Goal: Task Accomplishment & Management: Complete application form

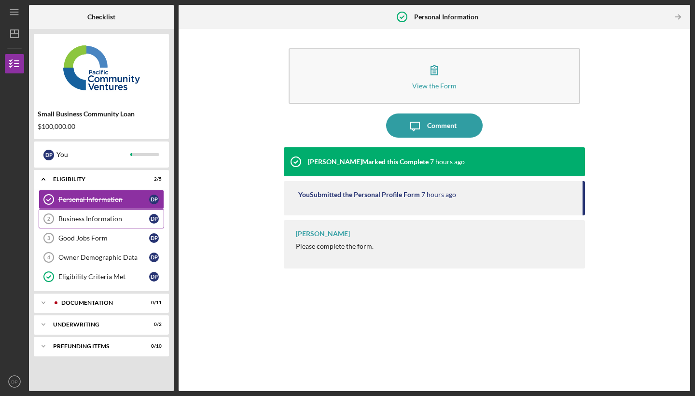
click at [93, 220] on div "Business Information" at bounding box center [103, 219] width 91 height 8
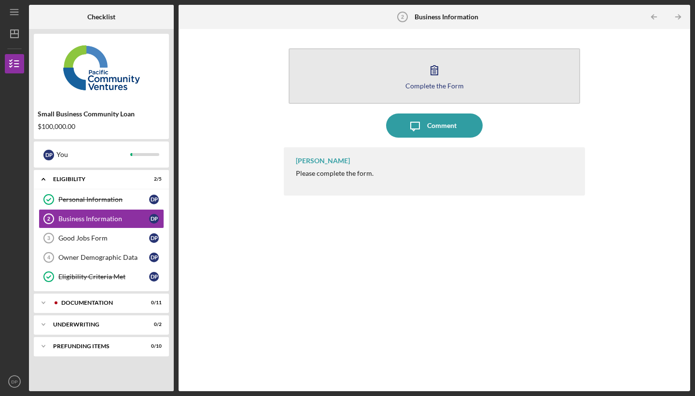
click at [423, 74] on button "Complete the Form Form" at bounding box center [435, 76] width 292 height 56
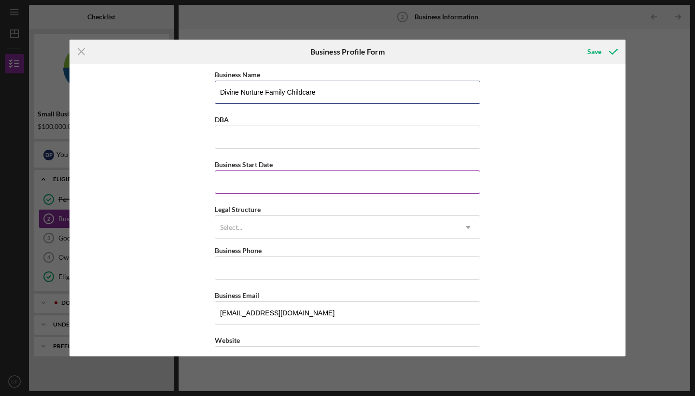
type input "Divine Nurture Family Childcare"
type input "[DATE]"
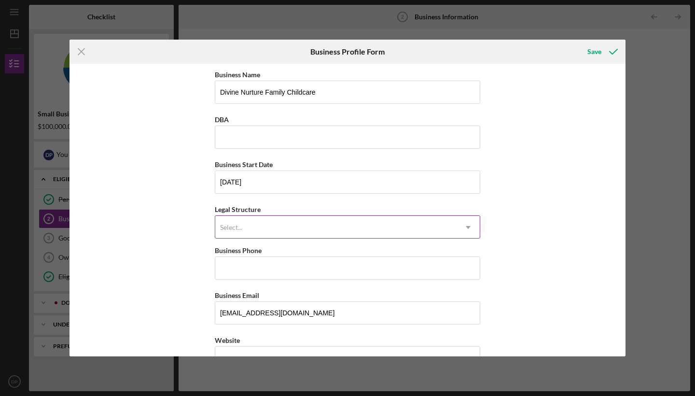
click at [256, 228] on div "Select..." at bounding box center [335, 227] width 241 height 22
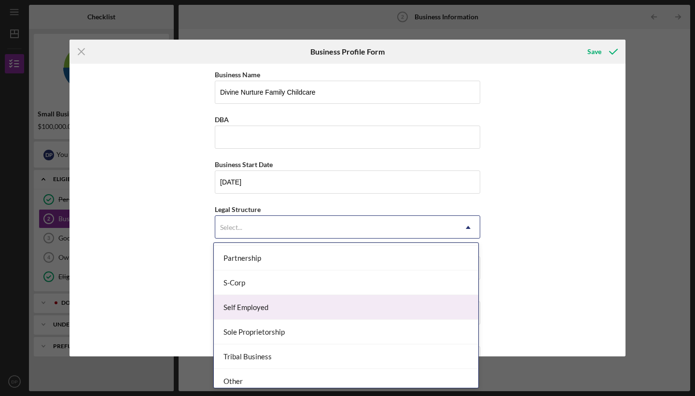
scroll to position [220, 0]
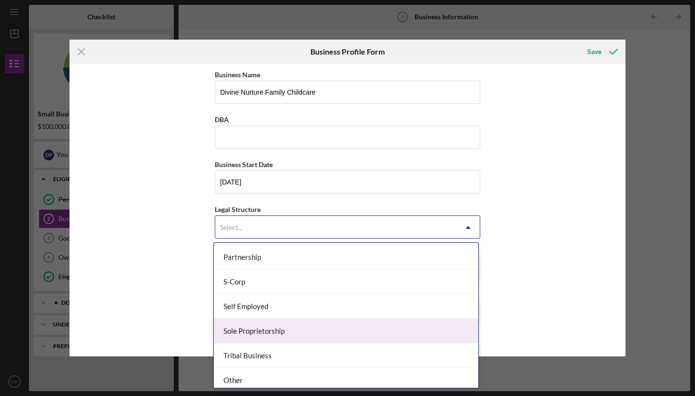
click at [268, 328] on div "Sole Proprietorship" at bounding box center [346, 331] width 265 height 25
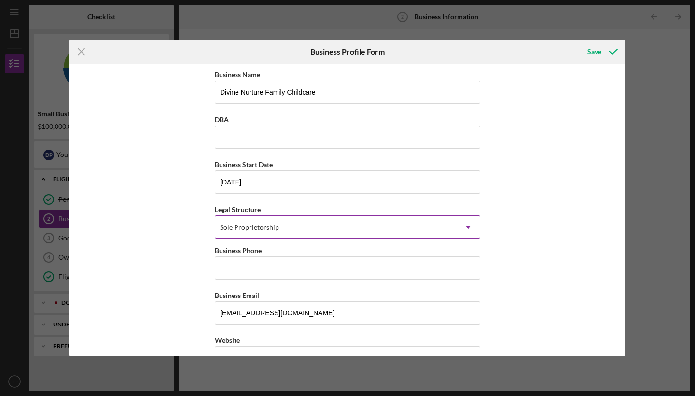
click at [296, 224] on div "Sole Proprietorship" at bounding box center [335, 227] width 241 height 22
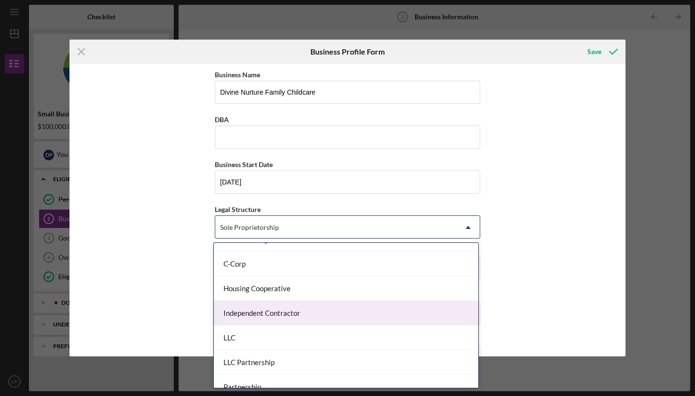
scroll to position [87, 0]
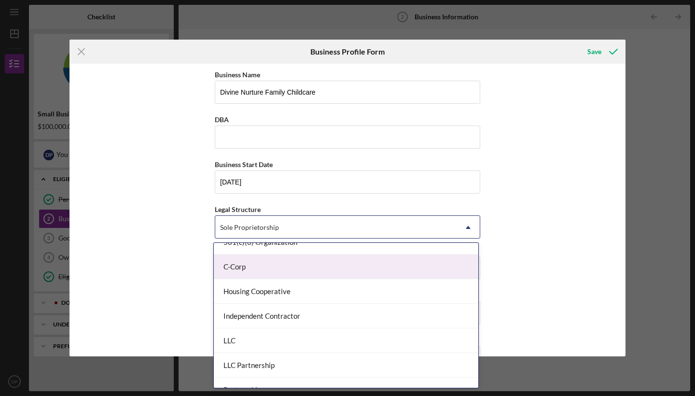
click at [282, 262] on div "C-Corp" at bounding box center [346, 266] width 265 height 25
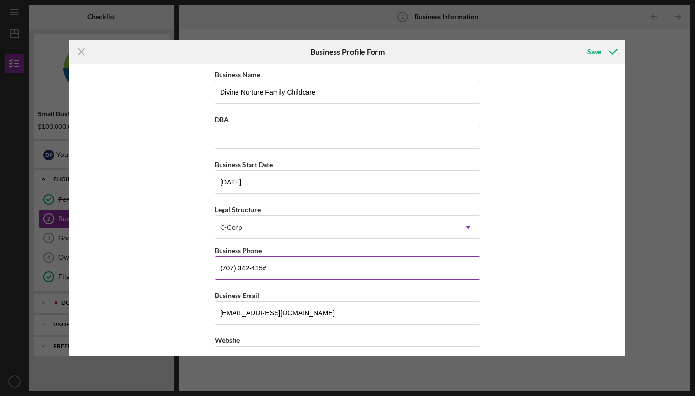
type input "[PHONE_NUMBER]"
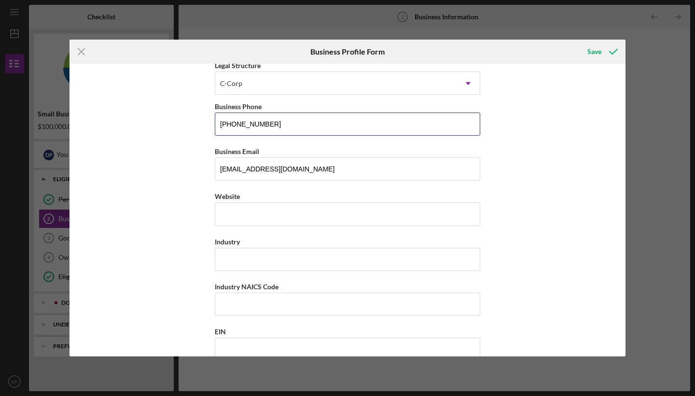
scroll to position [147, 0]
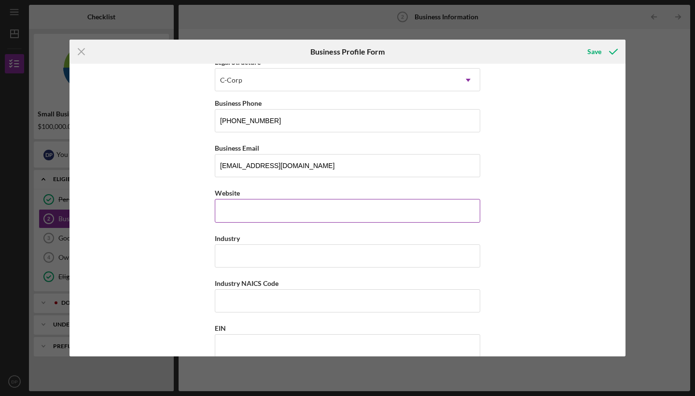
click at [254, 209] on input "Website" at bounding box center [348, 210] width 266 height 23
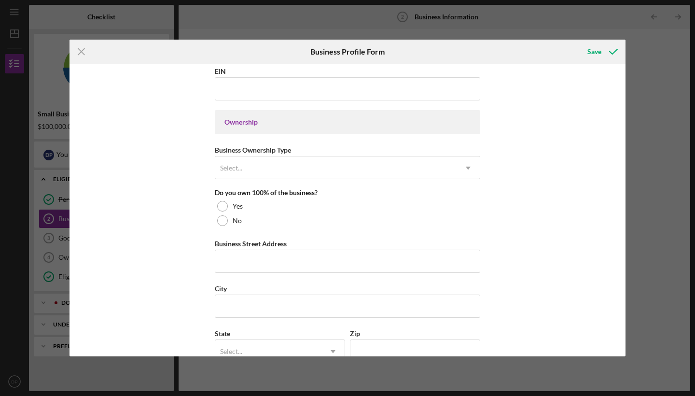
scroll to position [406, 0]
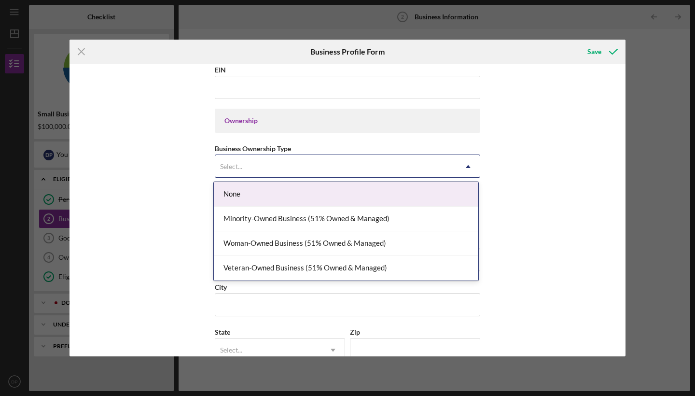
click at [254, 168] on div "Select..." at bounding box center [335, 166] width 241 height 22
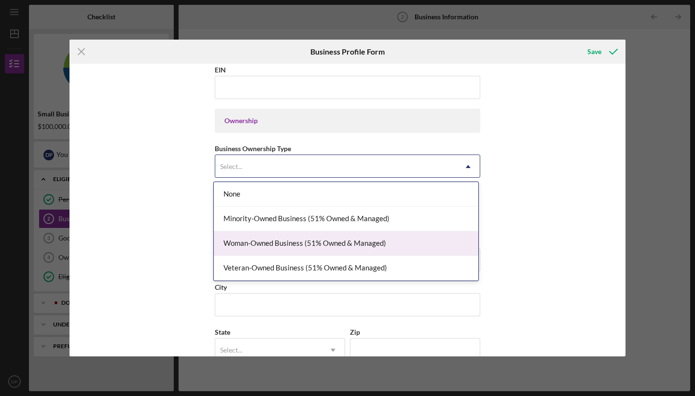
click at [280, 246] on div "Woman-Owned Business (51% Owned & Managed)" at bounding box center [346, 243] width 265 height 25
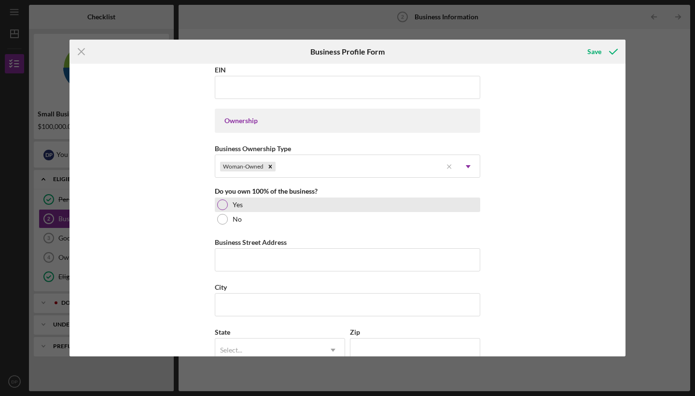
click at [223, 204] on div at bounding box center [222, 204] width 11 height 11
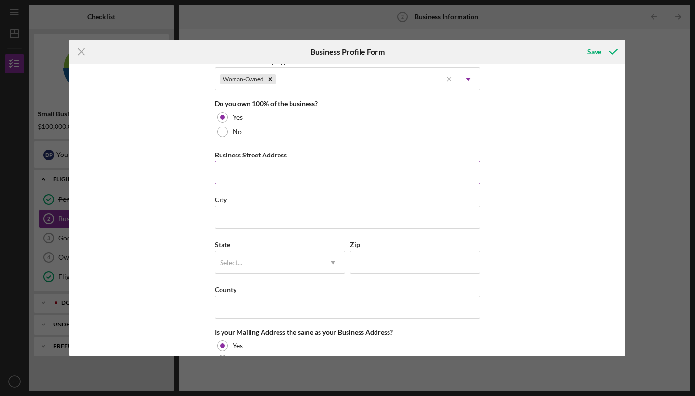
scroll to position [493, 0]
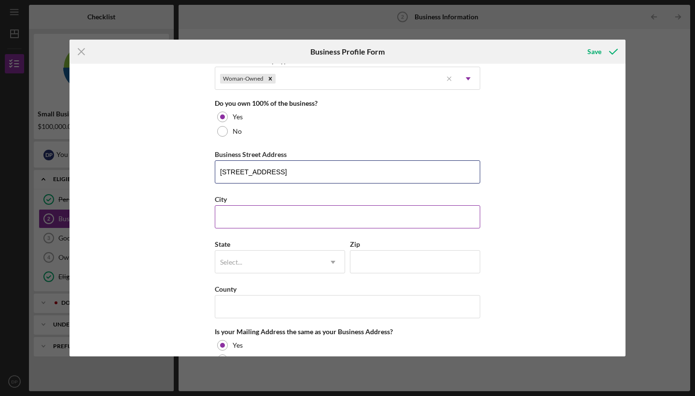
type input "[STREET_ADDRESS]"
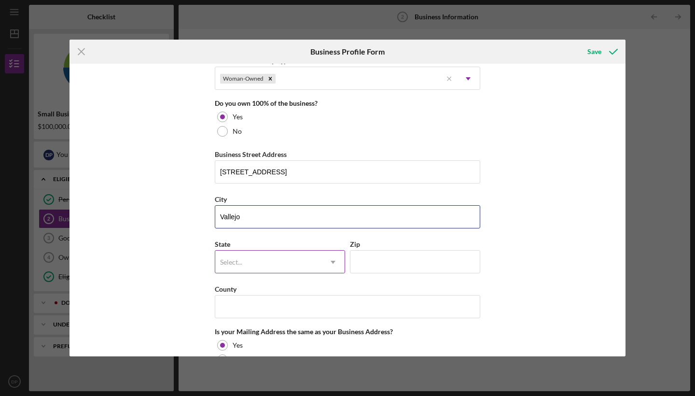
type input "Vallejo"
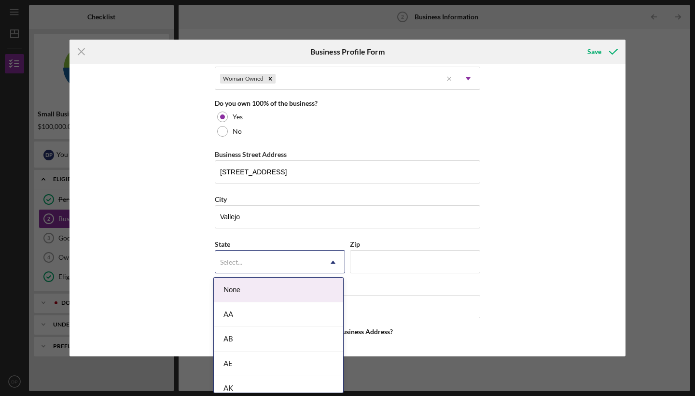
click at [247, 261] on div "Select..." at bounding box center [268, 262] width 106 height 22
type input "Ca"
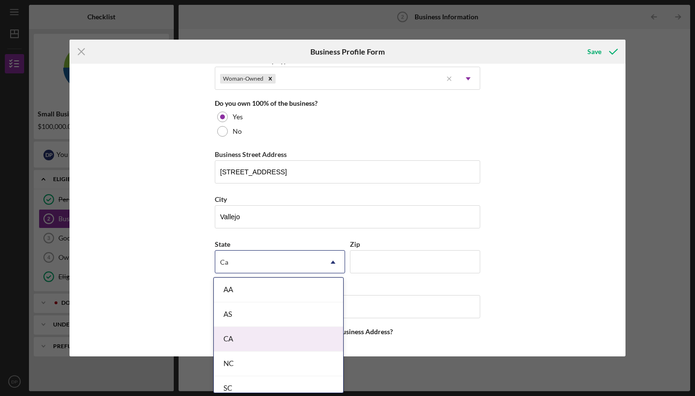
click at [270, 349] on div "CA" at bounding box center [278, 339] width 129 height 25
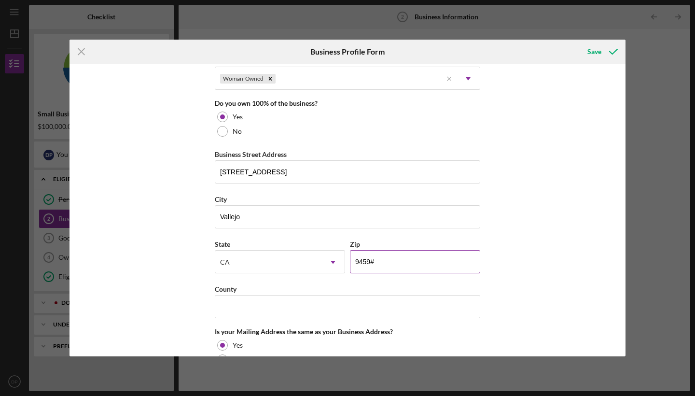
type input "94590"
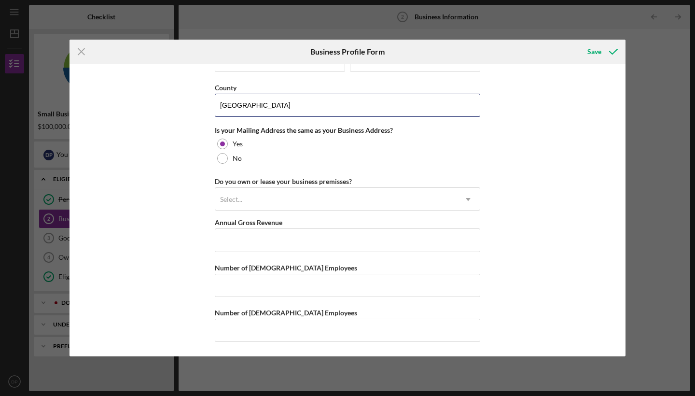
scroll to position [695, 0]
type input "[GEOGRAPHIC_DATA]"
click at [258, 199] on div "Select..." at bounding box center [335, 199] width 241 height 22
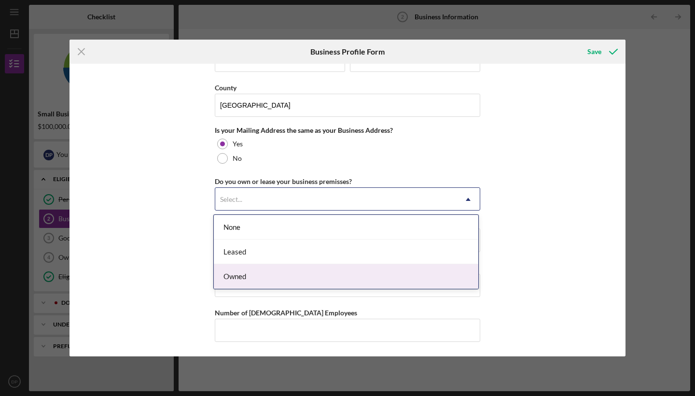
click at [254, 275] on div "Owned" at bounding box center [346, 276] width 265 height 25
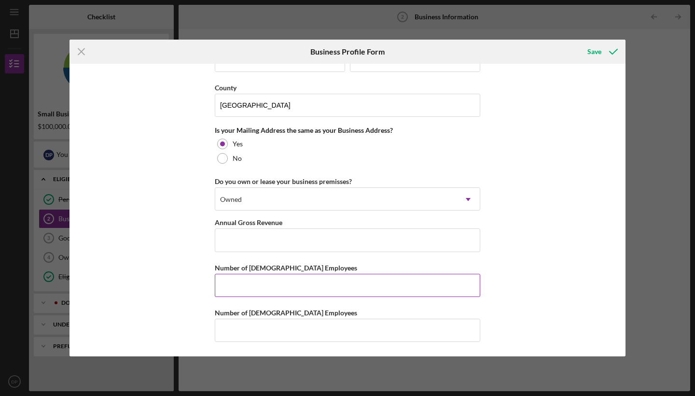
click at [269, 287] on input "Number of [DEMOGRAPHIC_DATA] Employees" at bounding box center [348, 285] width 266 height 23
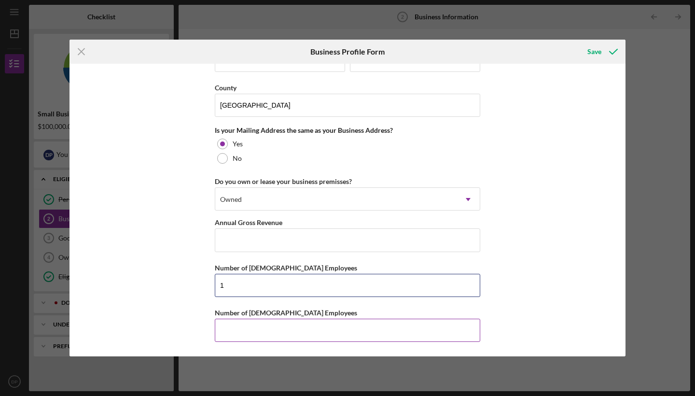
type input "1"
click at [273, 332] on input "Number of [DEMOGRAPHIC_DATA] Employees" at bounding box center [348, 330] width 266 height 23
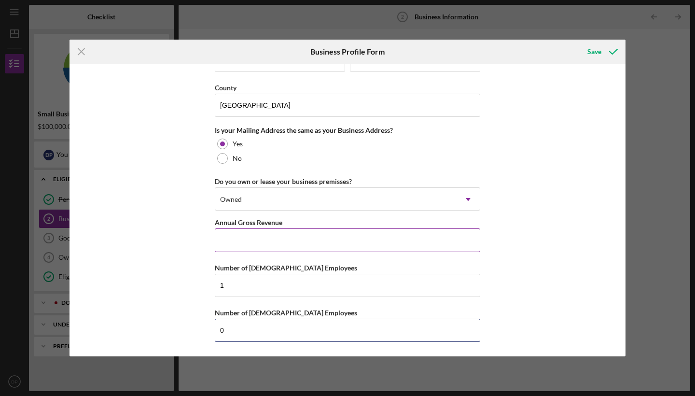
type input "0"
click at [246, 242] on input "Annual Gross Revenue" at bounding box center [348, 239] width 266 height 23
click at [235, 238] on input "Annual Gross Revenue" at bounding box center [348, 239] width 266 height 23
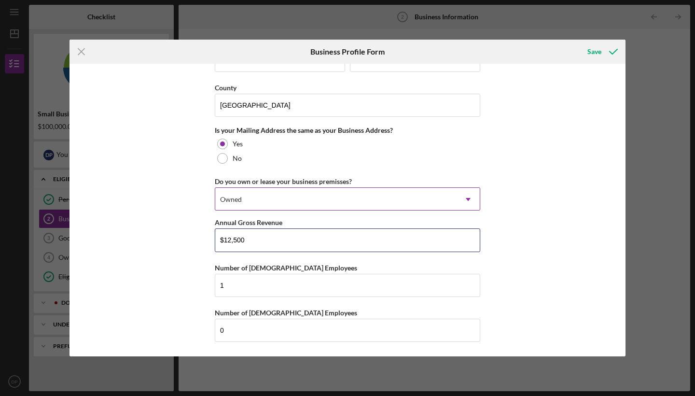
type input "$125,000"
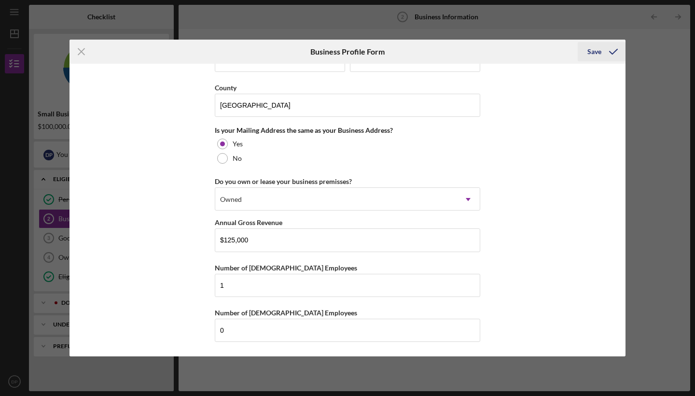
click at [591, 51] on div "Save" at bounding box center [595, 51] width 14 height 19
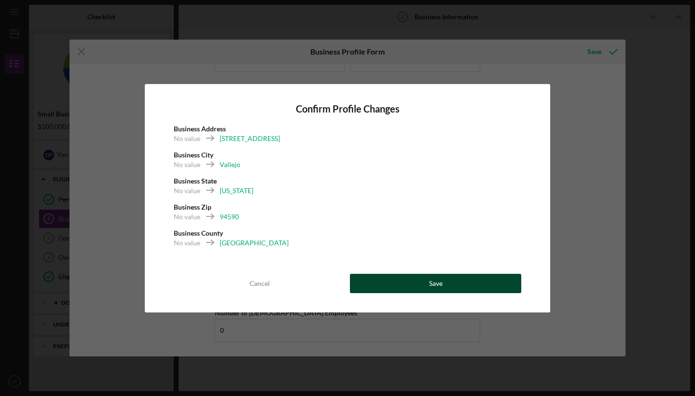
click at [374, 281] on button "Save" at bounding box center [435, 283] width 171 height 19
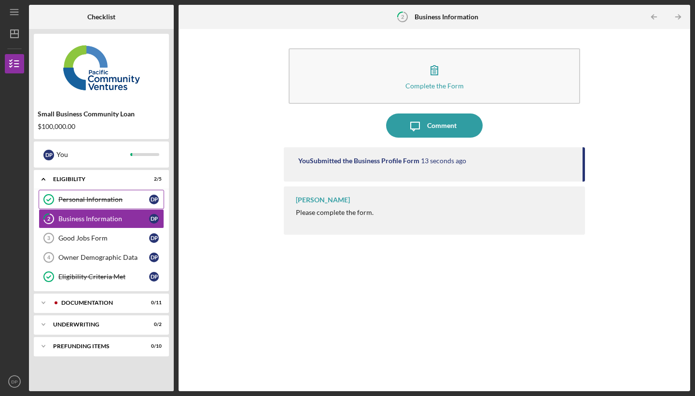
click at [111, 201] on div "Personal Information" at bounding box center [103, 200] width 91 height 8
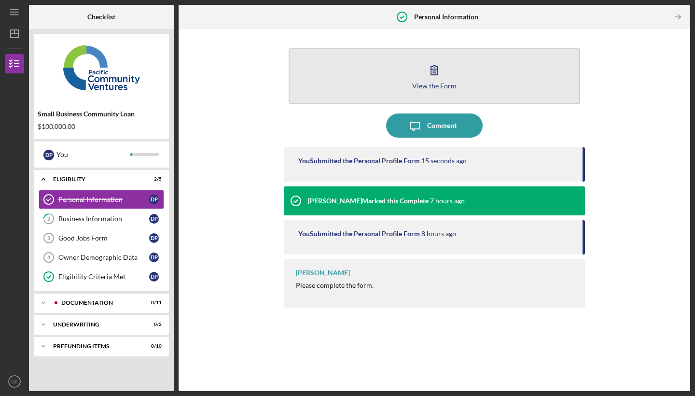
click at [434, 72] on icon "button" at bounding box center [434, 70] width 24 height 24
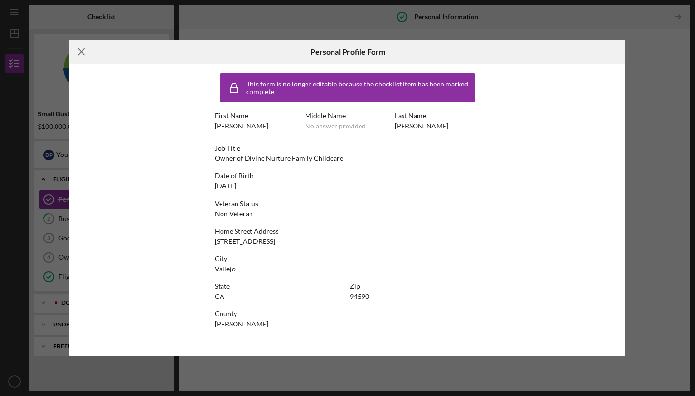
click at [85, 50] on icon "Icon/Menu Close" at bounding box center [82, 52] width 24 height 24
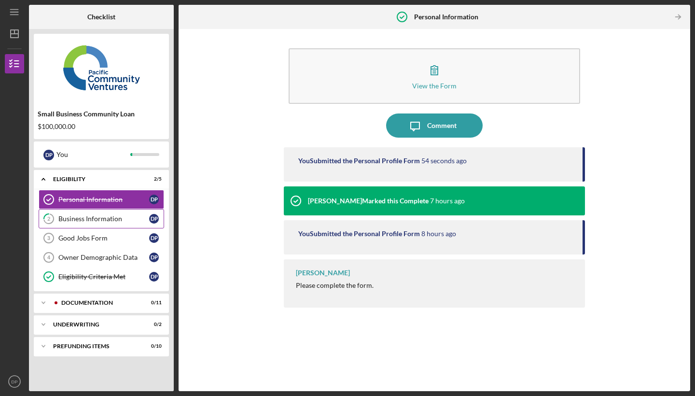
click at [118, 219] on div "Business Information" at bounding box center [103, 219] width 91 height 8
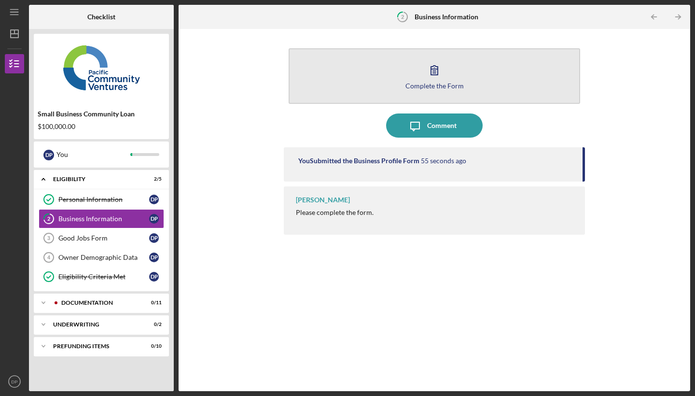
click at [436, 73] on icon "button" at bounding box center [434, 70] width 7 height 9
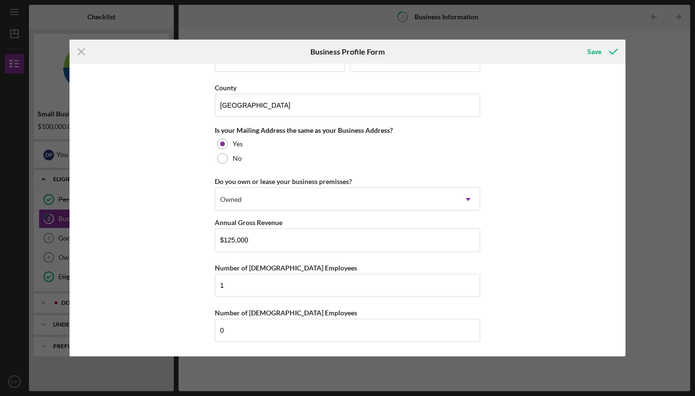
scroll to position [695, 0]
click at [83, 54] on icon "Icon/Menu Close" at bounding box center [82, 52] width 24 height 24
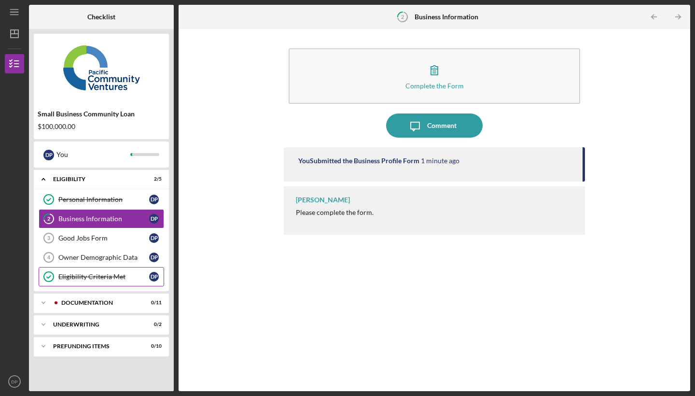
click at [114, 276] on div "Eligibility Criteria Met" at bounding box center [103, 277] width 91 height 8
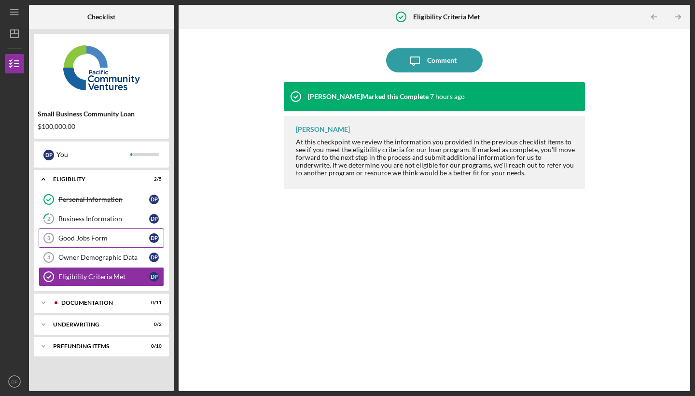
click at [111, 239] on div "Good Jobs Form" at bounding box center [103, 238] width 91 height 8
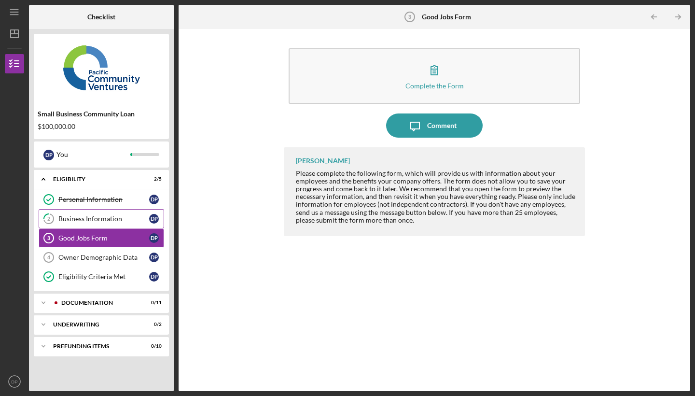
click at [109, 218] on div "Business Information" at bounding box center [103, 219] width 91 height 8
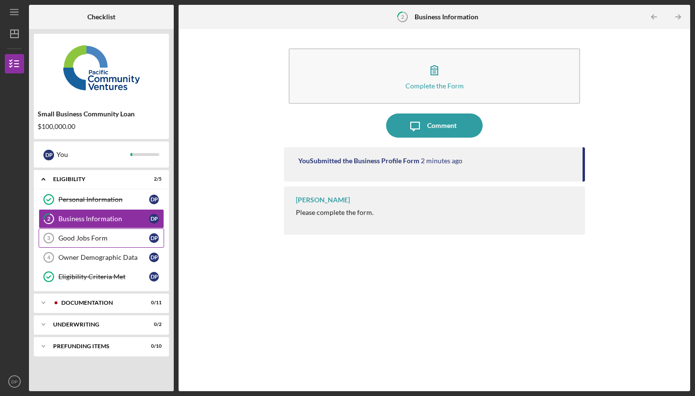
click at [107, 238] on div "Good Jobs Form" at bounding box center [103, 238] width 91 height 8
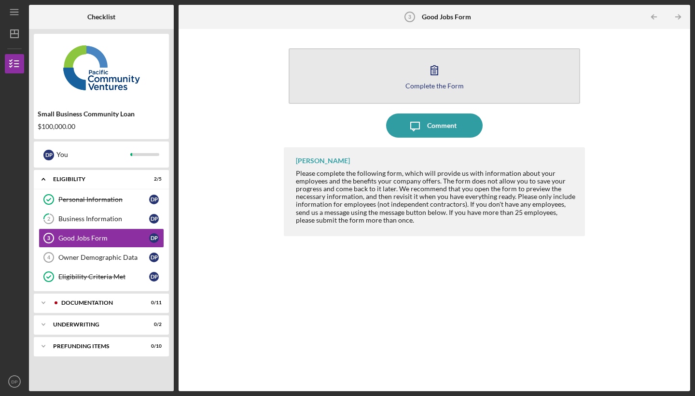
click at [442, 81] on icon "button" at bounding box center [434, 70] width 24 height 24
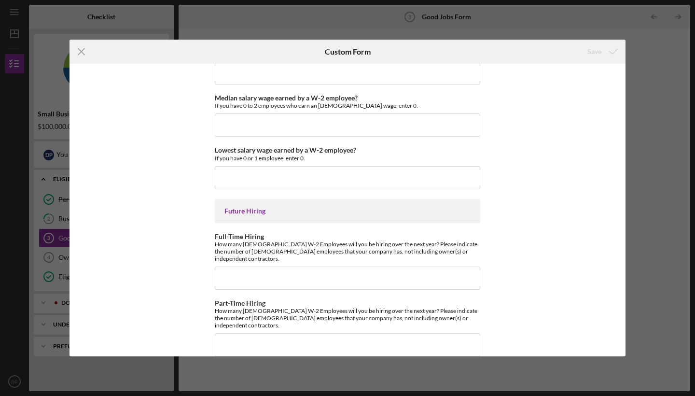
scroll to position [2139, 0]
click at [44, 89] on div "Icon/Menu Close Custom Form Save Good Jobs Form *Number of [DEMOGRAPHIC_DATA] O…" at bounding box center [347, 198] width 695 height 396
click at [80, 50] on icon "Icon/Menu Close" at bounding box center [82, 52] width 24 height 24
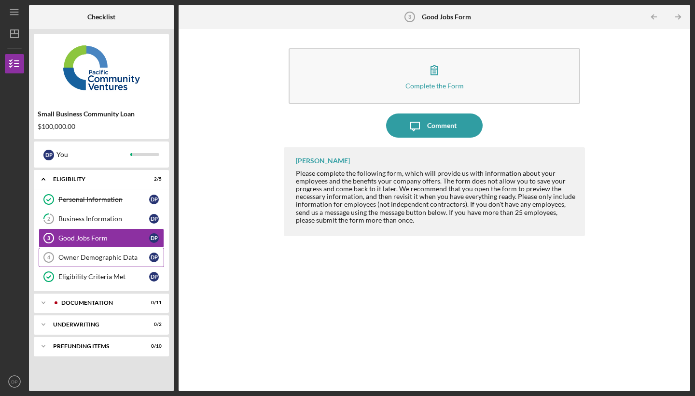
click at [105, 256] on div "Owner Demographic Data" at bounding box center [103, 257] width 91 height 8
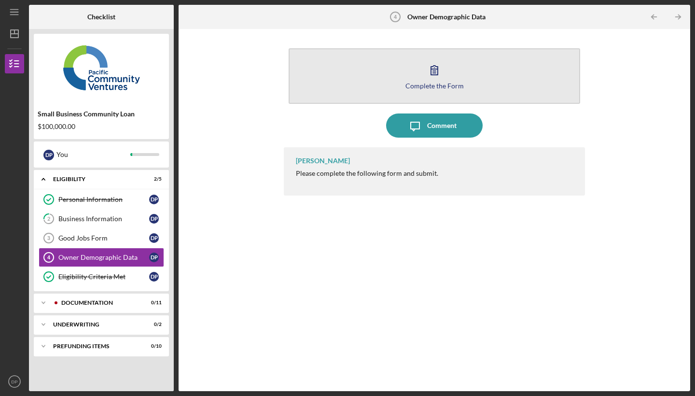
click at [434, 81] on icon "button" at bounding box center [434, 70] width 24 height 24
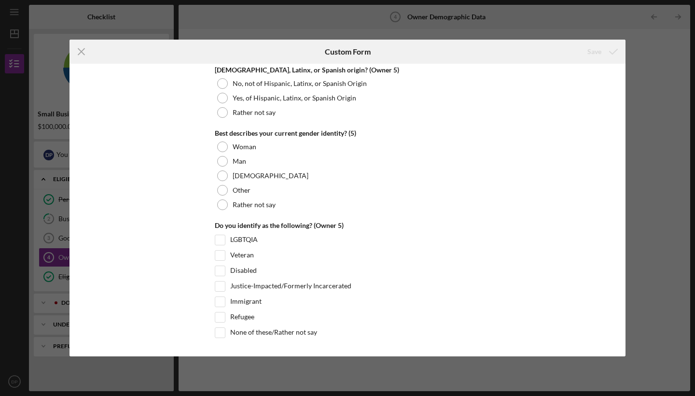
scroll to position [3693, 0]
click at [81, 49] on icon "Icon/Menu Close" at bounding box center [82, 52] width 24 height 24
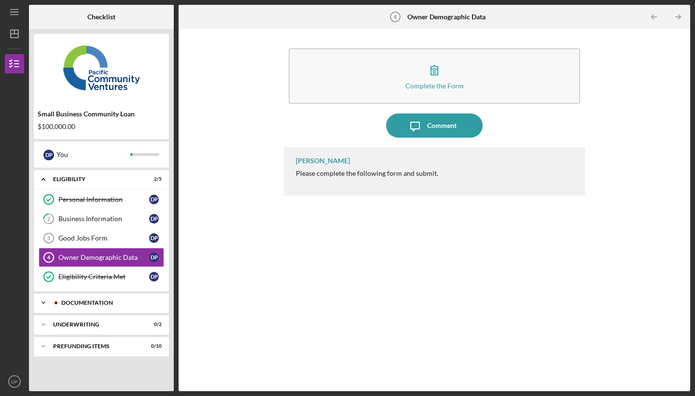
click at [75, 299] on div "Icon/Expander Documentation 0 / 11" at bounding box center [101, 302] width 135 height 19
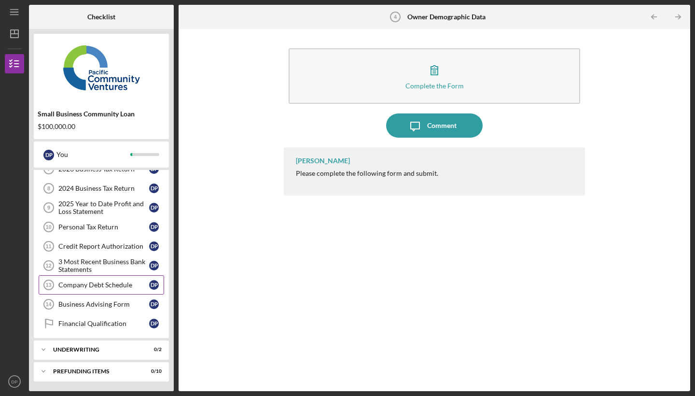
scroll to position [193, 0]
click at [90, 349] on div "Underwriting" at bounding box center [105, 350] width 104 height 6
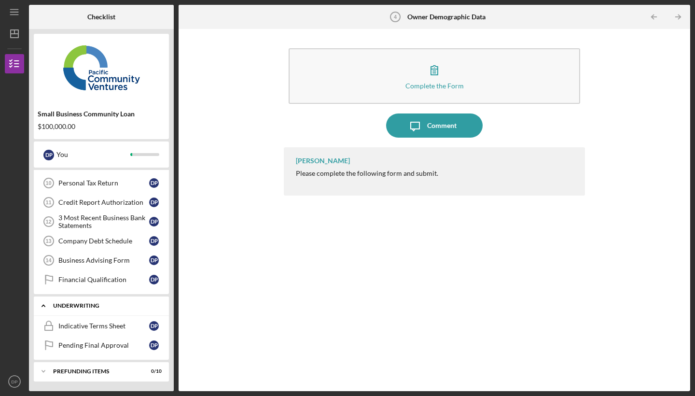
scroll to position [237, 0]
click at [96, 374] on div "Prefunding Items" at bounding box center [105, 371] width 104 height 6
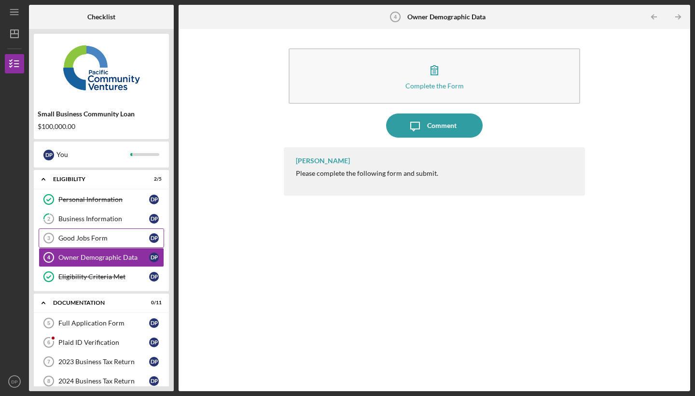
scroll to position [0, 0]
